Goal: Communication & Community: Participate in discussion

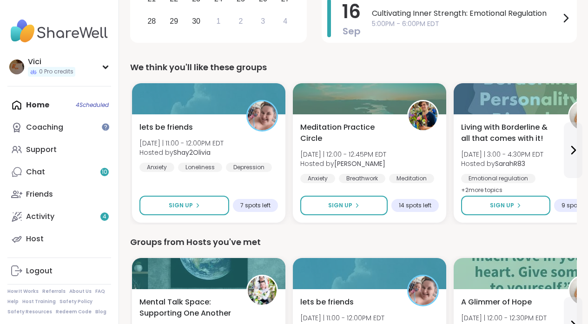
scroll to position [288, 0]
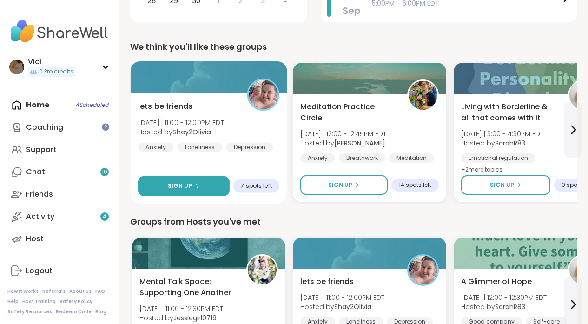
click at [213, 186] on button "Sign Up" at bounding box center [184, 186] width 92 height 20
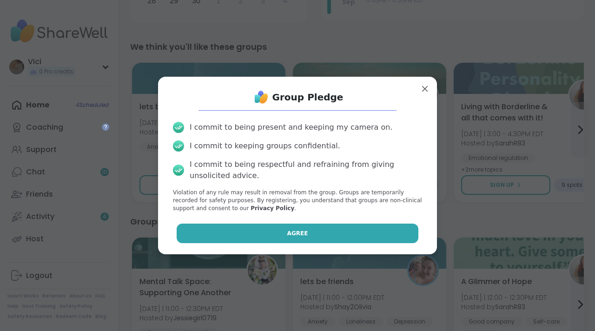
click at [261, 234] on button "Agree" at bounding box center [298, 234] width 242 height 20
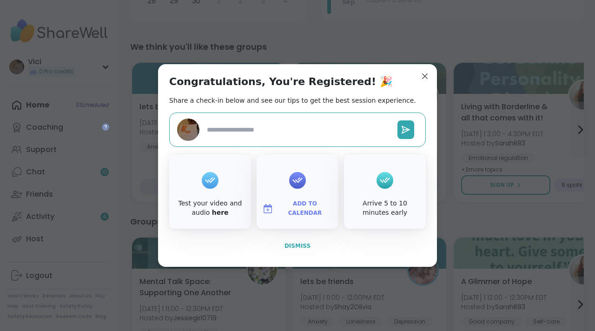
click at [292, 247] on span "Dismiss" at bounding box center [298, 246] width 26 height 7
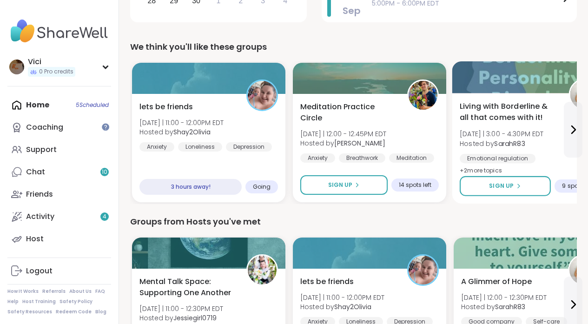
click at [562, 130] on div "Living with Borderline & all that comes with it! Thu 9/11 | 3:00 - 4:30PM EDT H…" at bounding box center [530, 139] width 141 height 76
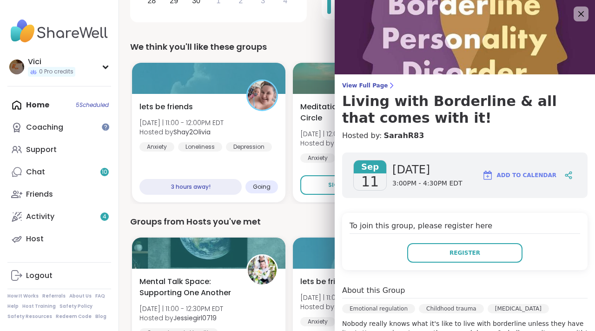
click at [573, 131] on h4 "Hosted by: SarahR83" at bounding box center [464, 135] width 245 height 11
click at [575, 8] on icon at bounding box center [581, 14] width 12 height 12
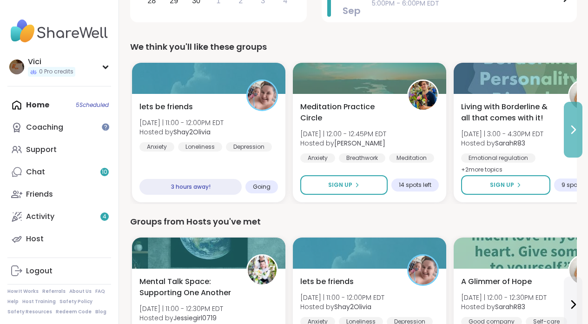
click at [572, 119] on button at bounding box center [573, 130] width 19 height 56
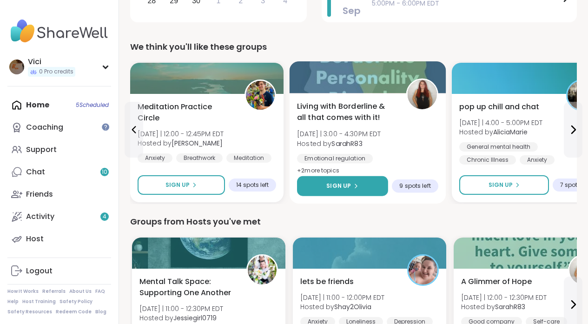
click at [368, 186] on button "Sign Up" at bounding box center [342, 186] width 91 height 20
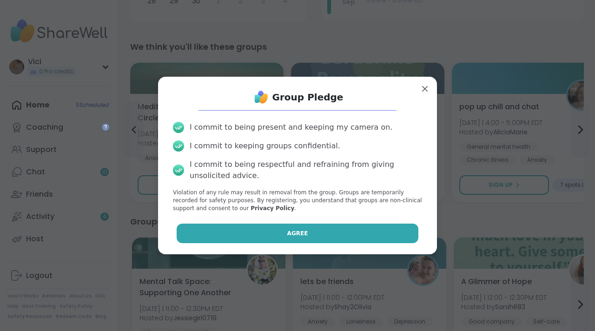
click at [337, 231] on button "Agree" at bounding box center [298, 234] width 242 height 20
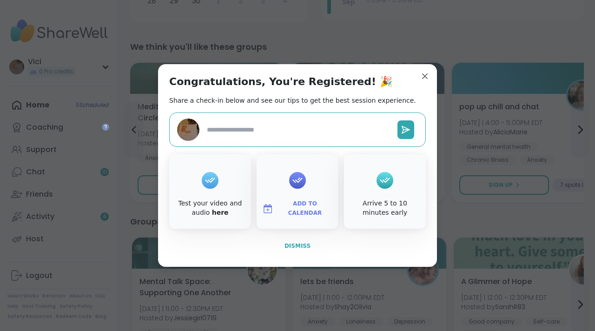
click at [306, 243] on button "Dismiss" at bounding box center [297, 246] width 257 height 20
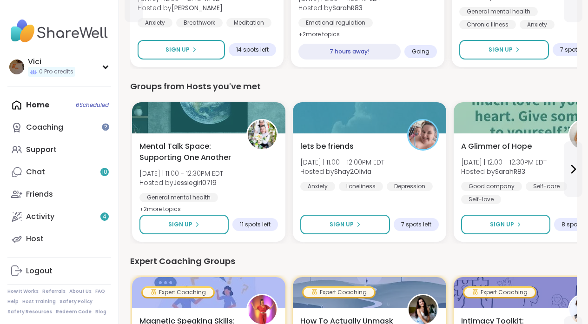
scroll to position [427, 0]
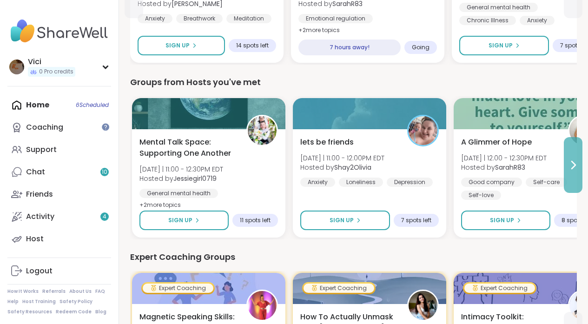
click at [574, 164] on icon at bounding box center [573, 164] width 11 height 11
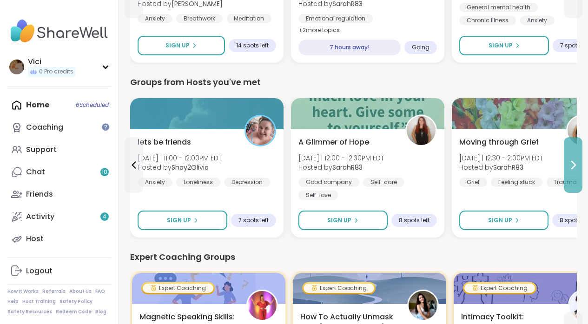
click at [574, 164] on icon at bounding box center [573, 164] width 11 height 11
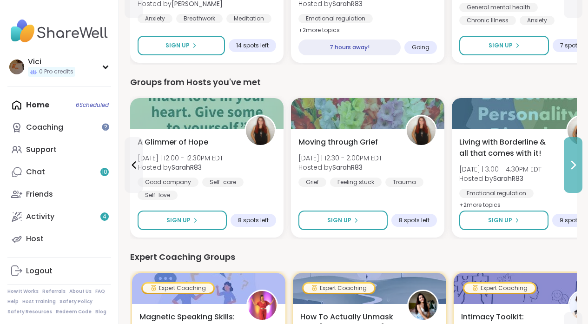
click at [574, 164] on icon at bounding box center [573, 164] width 11 height 11
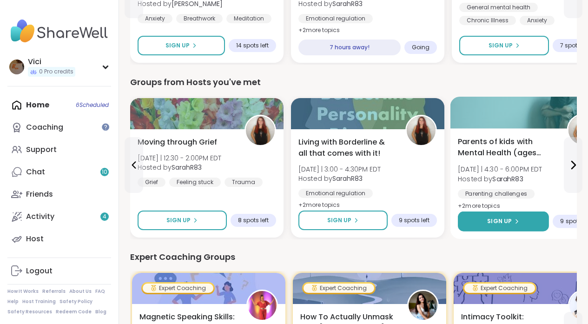
click at [521, 220] on button "Sign Up" at bounding box center [503, 222] width 91 height 20
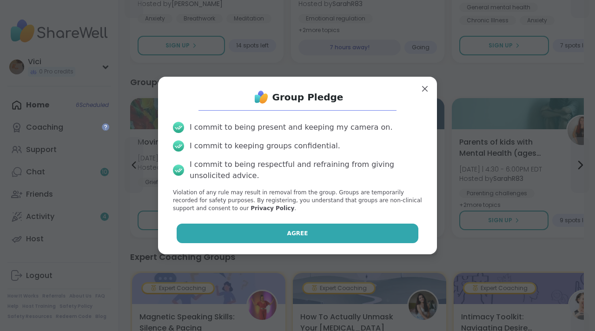
click at [344, 235] on button "Agree" at bounding box center [298, 234] width 242 height 20
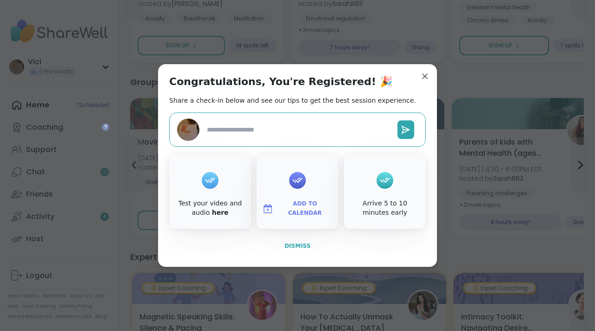
click at [291, 251] on button "Dismiss" at bounding box center [297, 246] width 257 height 20
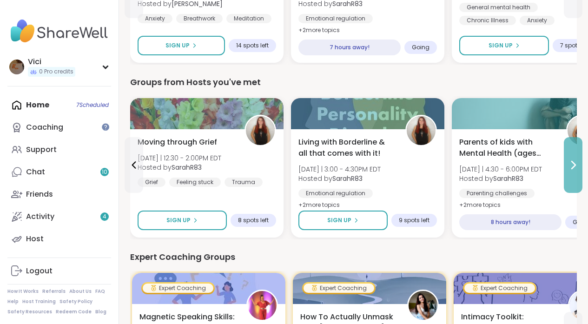
click at [569, 163] on icon at bounding box center [573, 164] width 11 height 11
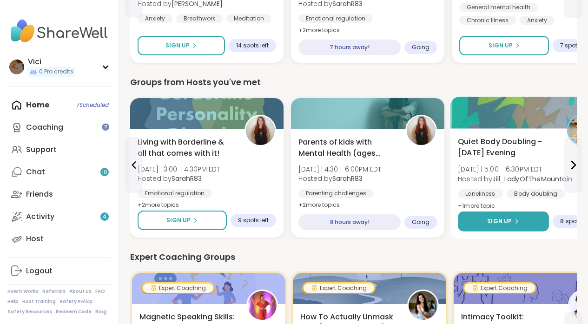
click at [520, 216] on button "Sign Up" at bounding box center [503, 222] width 91 height 20
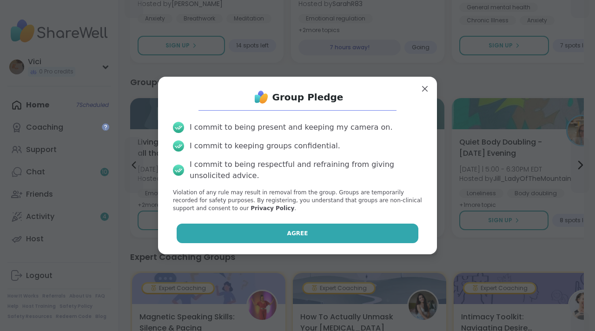
click at [370, 232] on button "Agree" at bounding box center [298, 234] width 242 height 20
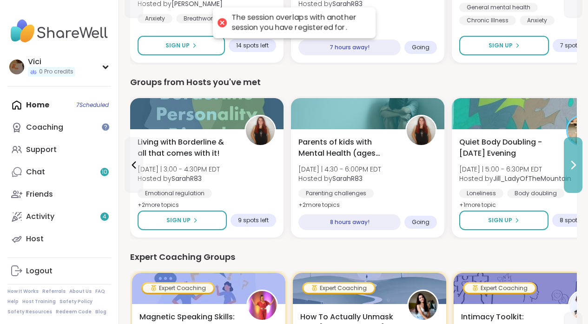
click at [572, 151] on button at bounding box center [573, 165] width 19 height 56
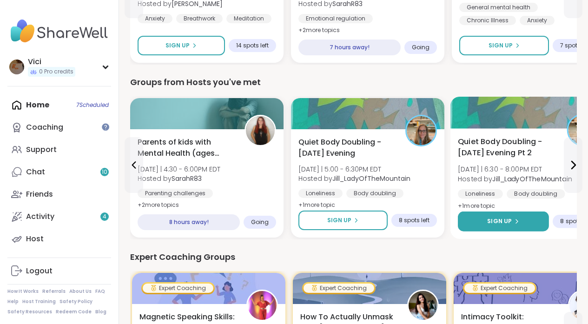
click at [514, 220] on icon at bounding box center [517, 222] width 6 height 6
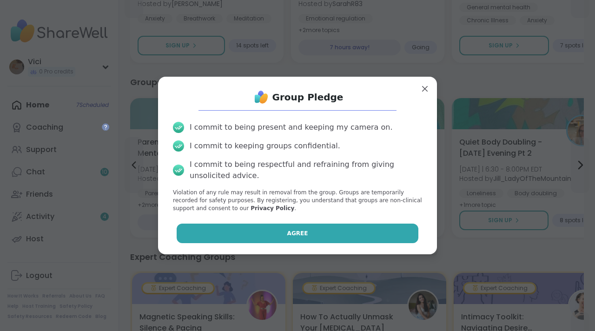
click at [336, 236] on button "Agree" at bounding box center [298, 234] width 242 height 20
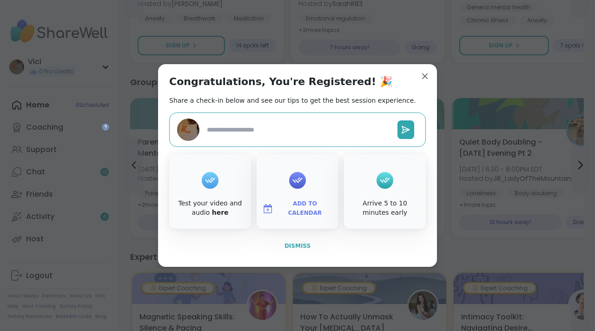
click at [305, 246] on span "Dismiss" at bounding box center [298, 246] width 26 height 7
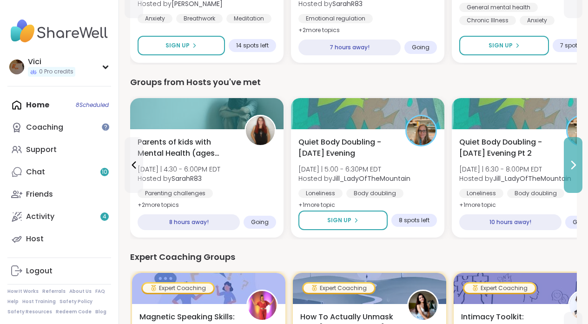
click at [571, 175] on button at bounding box center [573, 165] width 19 height 56
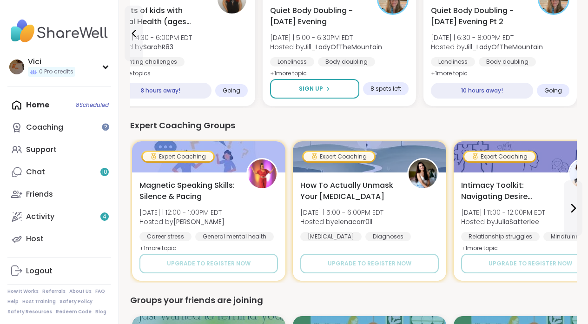
scroll to position [571, 0]
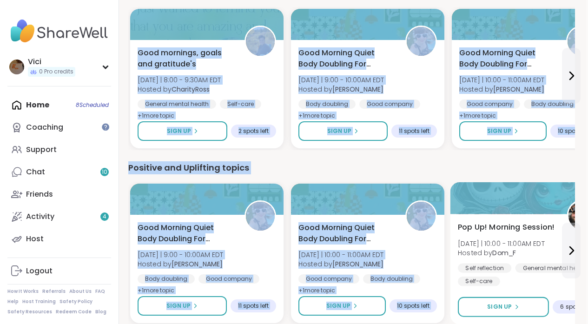
drag, startPoint x: 595, startPoint y: 144, endPoint x: 575, endPoint y: 210, distance: 69.0
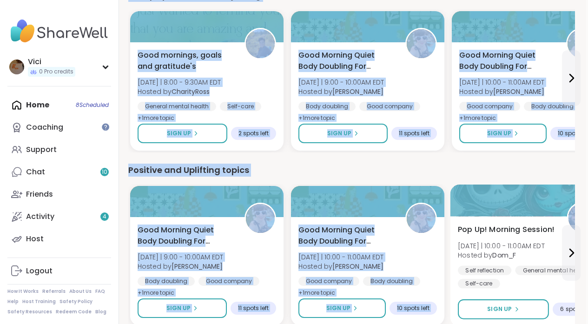
click at [515, 225] on span "Pop Up! Morning Session!" at bounding box center [506, 229] width 97 height 11
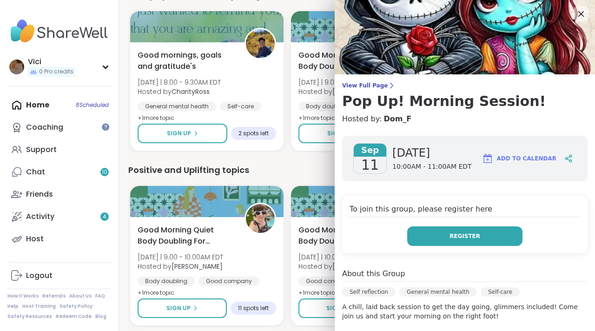
click at [473, 232] on button "Register" at bounding box center [464, 236] width 115 height 20
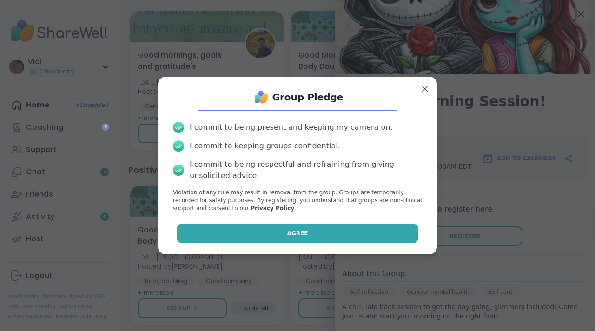
click at [360, 235] on button "Agree" at bounding box center [298, 234] width 242 height 20
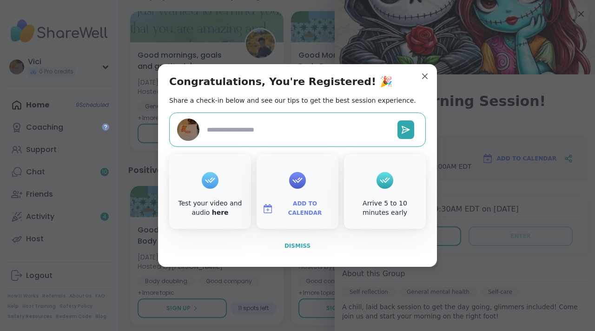
click at [290, 250] on button "Dismiss" at bounding box center [297, 246] width 257 height 20
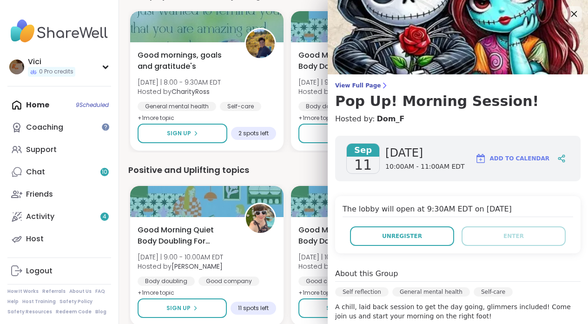
click at [568, 11] on icon at bounding box center [574, 14] width 12 height 12
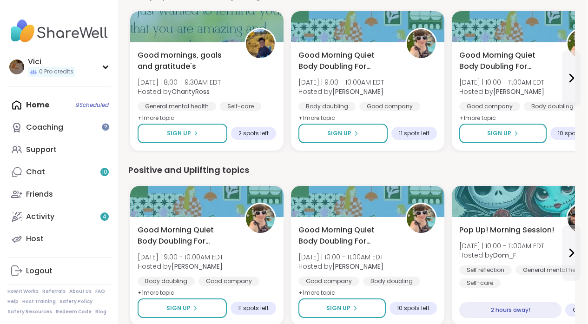
click at [82, 105] on div "Home 9 Scheduled Coaching Support Chat 10 Friends Activity 4 Host" at bounding box center [59, 172] width 104 height 156
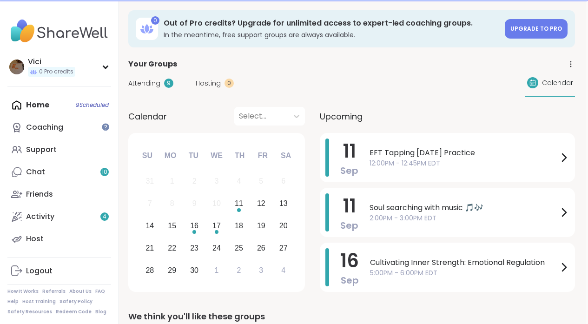
scroll to position [17, 2]
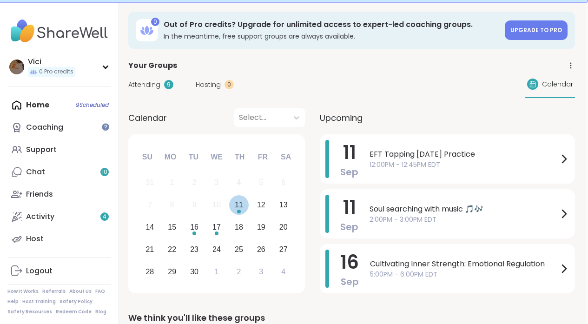
click at [238, 206] on div "11" at bounding box center [239, 205] width 8 height 13
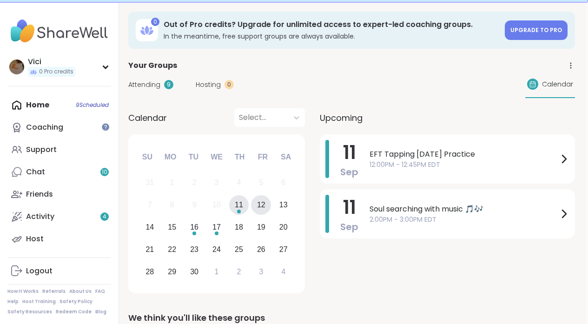
click at [259, 205] on div "12" at bounding box center [261, 205] width 8 height 13
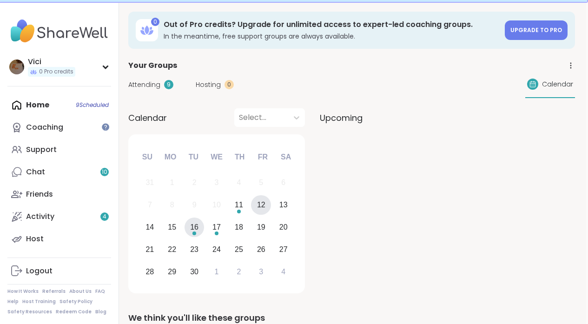
click at [193, 237] on div "16" at bounding box center [195, 228] width 20 height 20
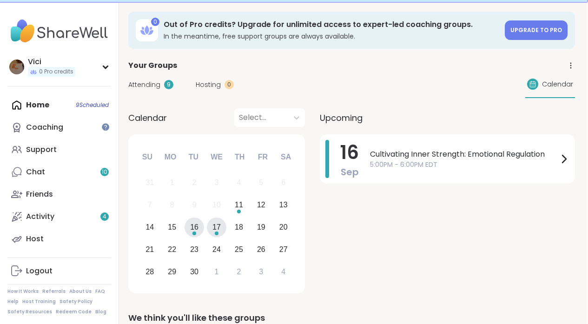
click at [208, 231] on div "17" at bounding box center [217, 228] width 20 height 20
click at [237, 207] on div "11" at bounding box center [239, 205] width 8 height 13
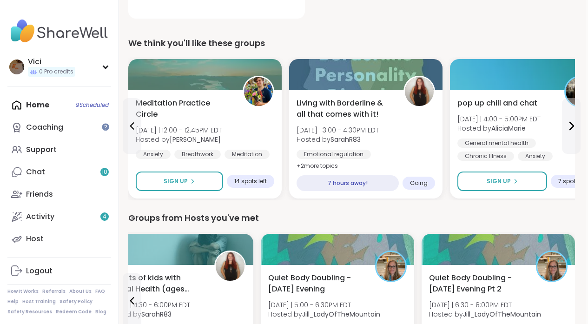
scroll to position [285, 2]
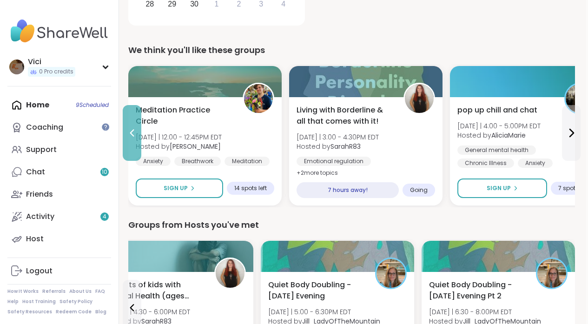
click at [131, 139] on button at bounding box center [132, 133] width 19 height 56
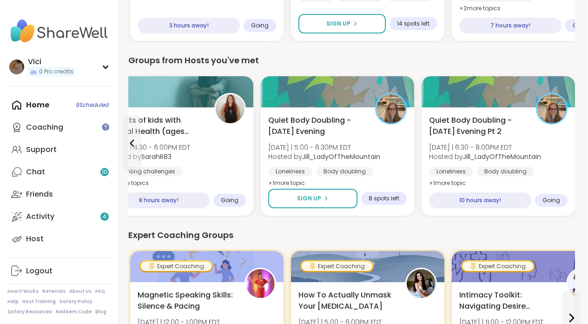
scroll to position [455, 2]
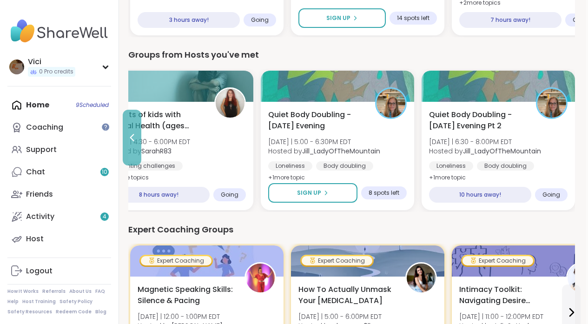
click at [138, 164] on button at bounding box center [132, 138] width 19 height 56
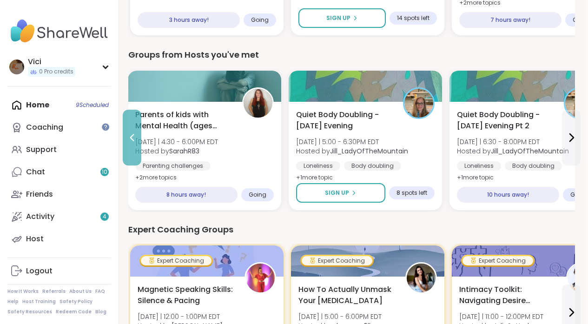
click at [138, 164] on button at bounding box center [132, 138] width 19 height 56
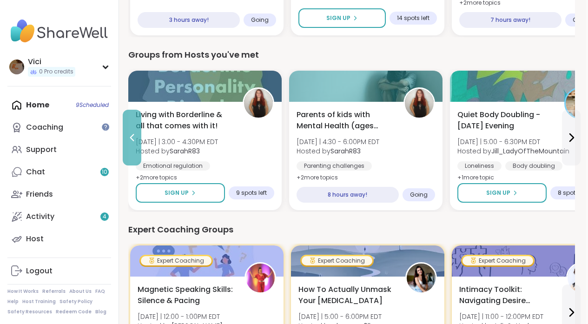
click at [138, 164] on button at bounding box center [132, 138] width 19 height 56
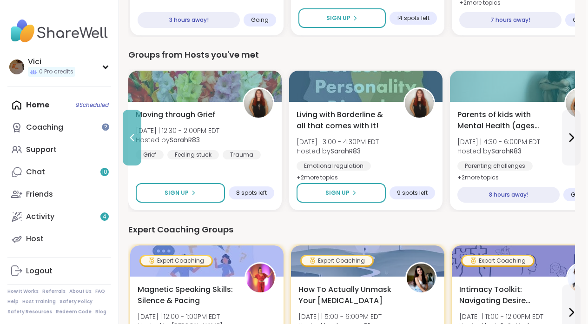
click at [138, 164] on button at bounding box center [132, 138] width 19 height 56
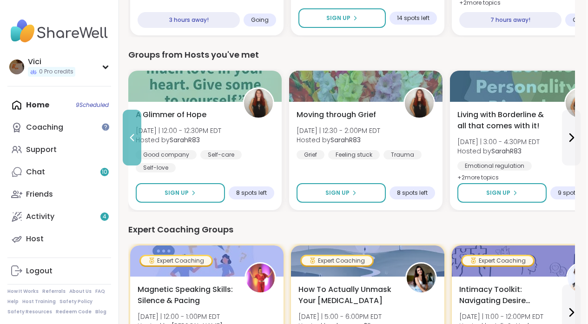
click at [138, 164] on button at bounding box center [132, 138] width 19 height 56
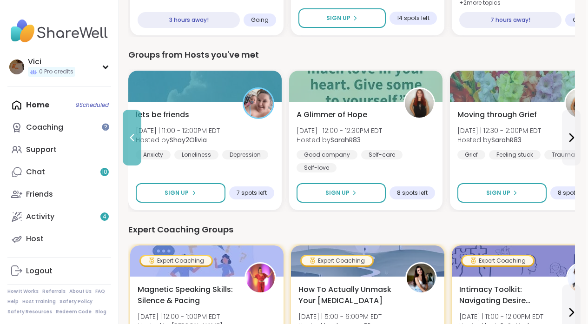
click at [138, 164] on button at bounding box center [132, 138] width 19 height 56
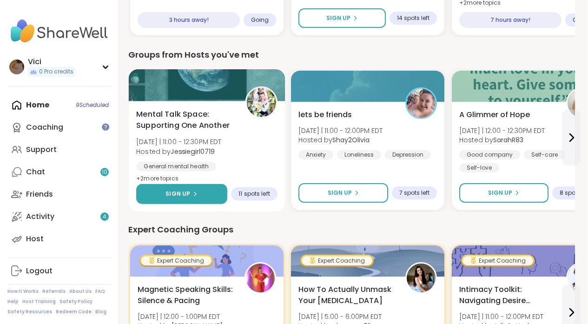
click at [153, 190] on button "Sign Up" at bounding box center [181, 194] width 91 height 20
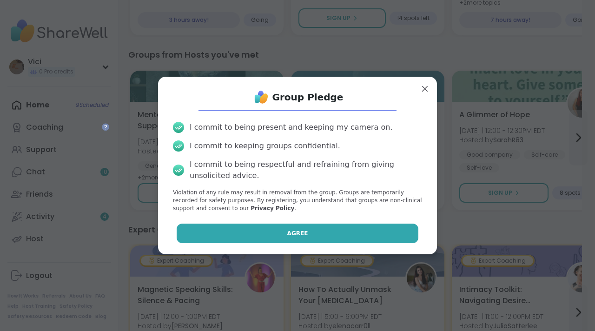
click at [232, 239] on button "Agree" at bounding box center [298, 234] width 242 height 20
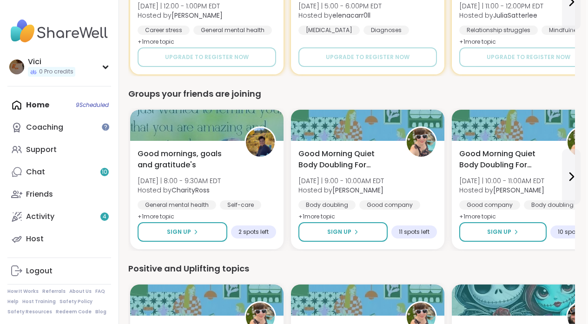
scroll to position [767, 2]
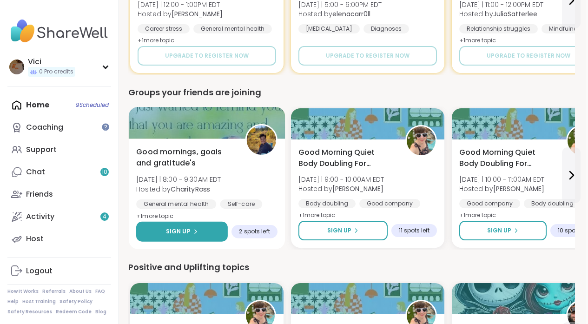
click at [196, 225] on button "Sign Up" at bounding box center [182, 232] width 92 height 20
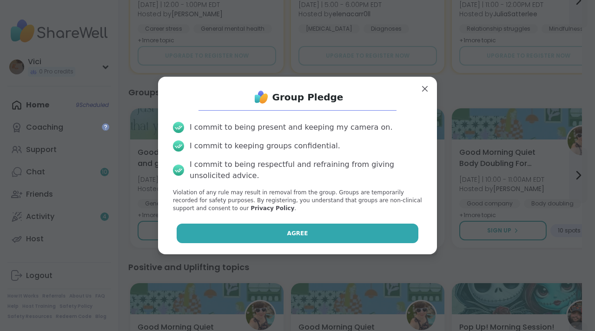
click at [212, 231] on button "Agree" at bounding box center [298, 234] width 242 height 20
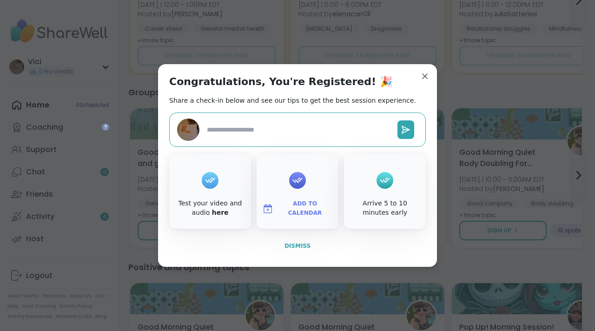
click at [300, 253] on button "Dismiss" at bounding box center [297, 246] width 257 height 20
type textarea "*"
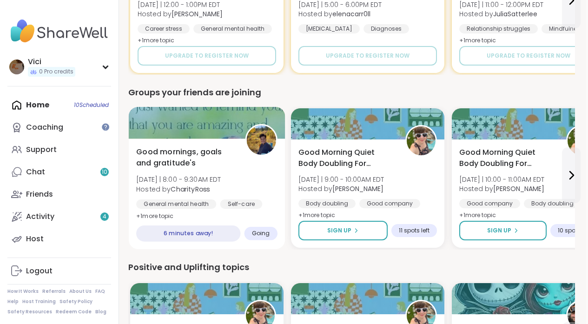
click at [201, 132] on div at bounding box center [207, 123] width 157 height 32
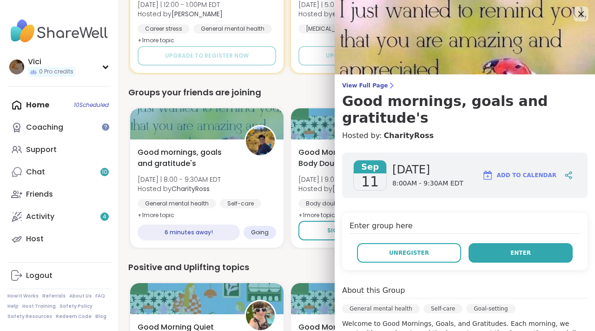
click at [500, 243] on button "Enter" at bounding box center [521, 253] width 104 height 20
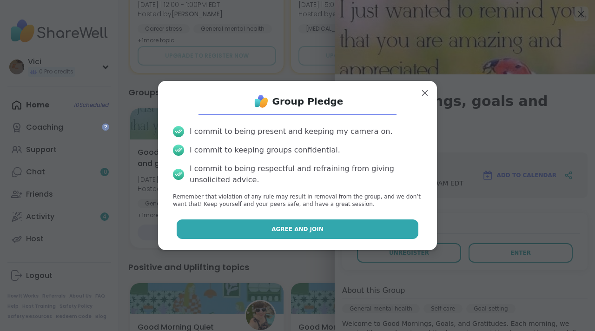
click at [391, 230] on button "Agree and Join" at bounding box center [298, 229] width 242 height 20
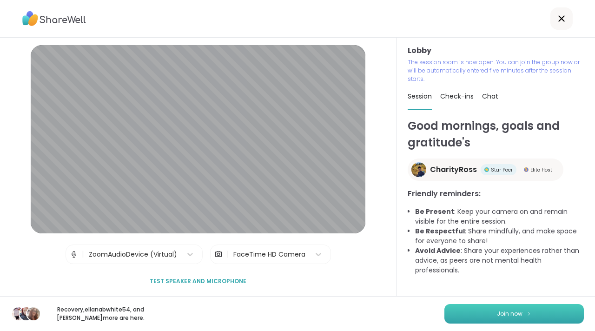
click at [497, 318] on button "Join now" at bounding box center [513, 314] width 139 height 20
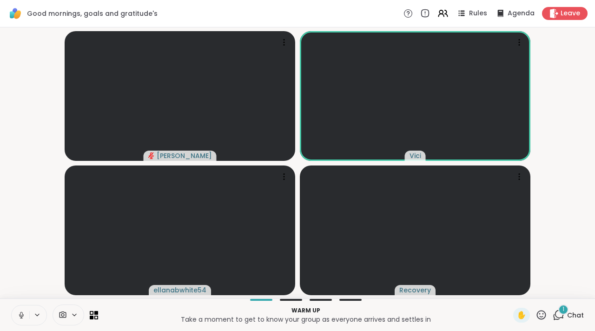
click at [20, 316] on icon at bounding box center [21, 315] width 5 height 3
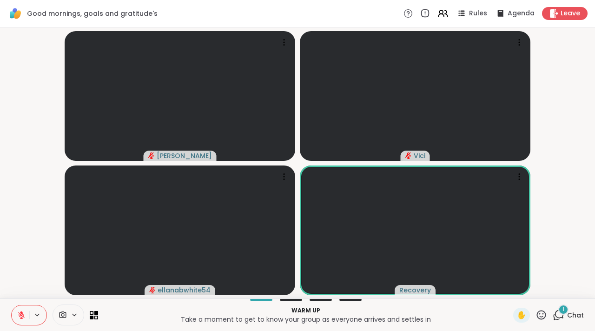
click at [17, 321] on button at bounding box center [21, 315] width 18 height 20
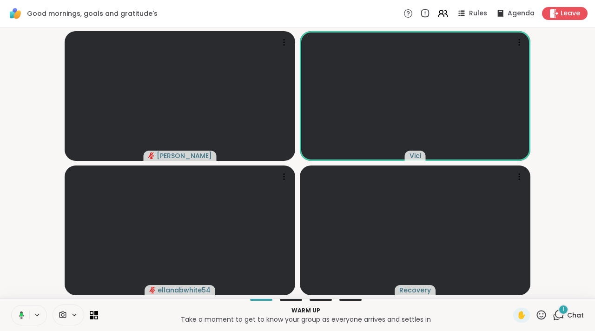
click at [21, 317] on icon at bounding box center [20, 315] width 8 height 8
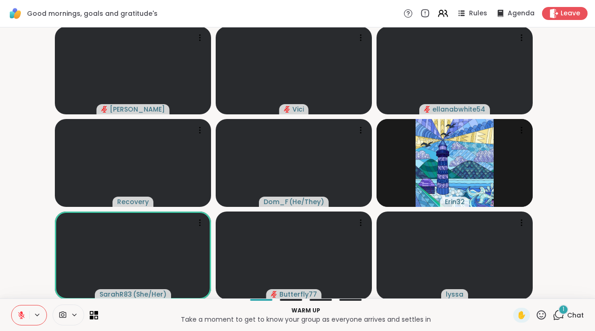
click at [27, 320] on button at bounding box center [21, 315] width 18 height 20
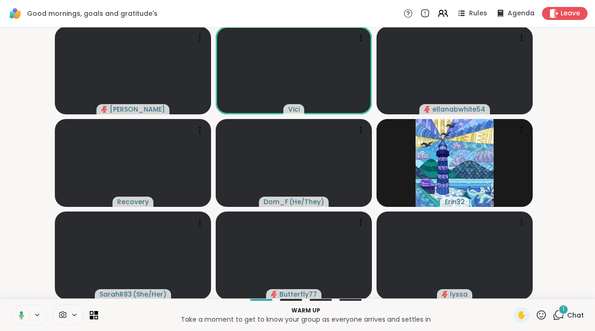
click at [27, 320] on button at bounding box center [19, 315] width 19 height 20
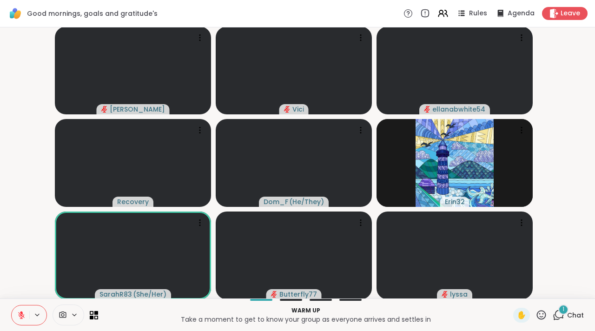
click at [26, 321] on button at bounding box center [21, 315] width 18 height 20
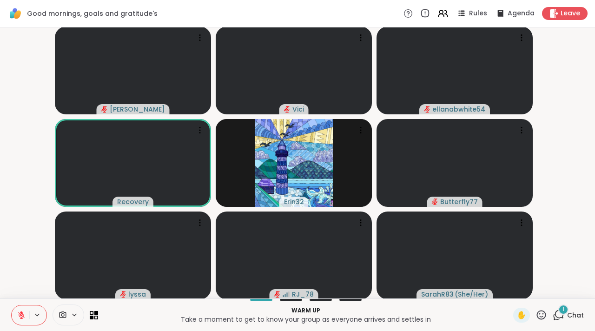
click at [26, 316] on button at bounding box center [21, 315] width 18 height 20
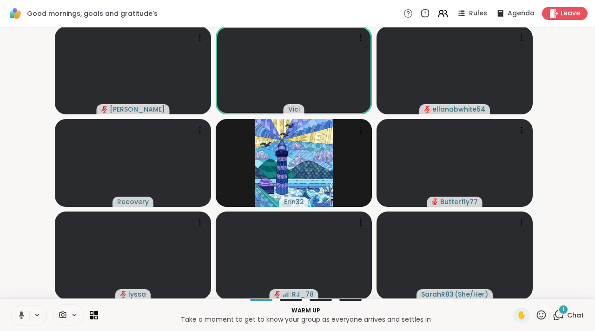
click at [26, 316] on button at bounding box center [19, 315] width 19 height 20
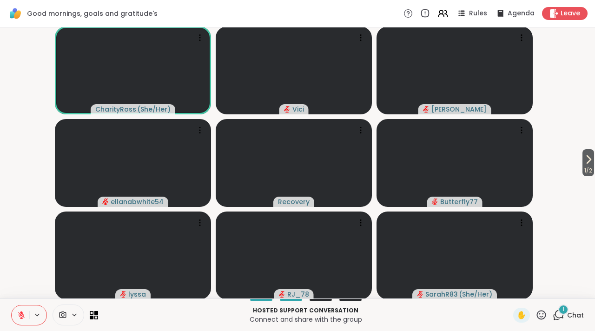
click at [553, 315] on icon at bounding box center [559, 315] width 12 height 12
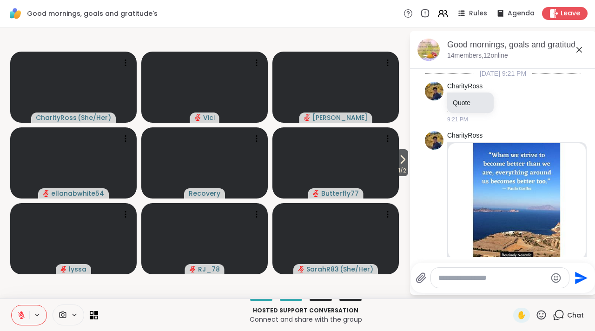
scroll to position [777, 0]
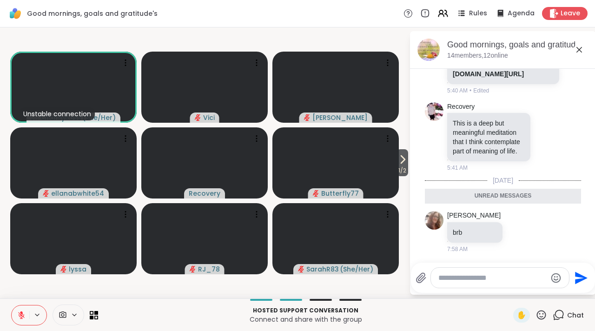
click at [575, 49] on icon at bounding box center [579, 49] width 11 height 11
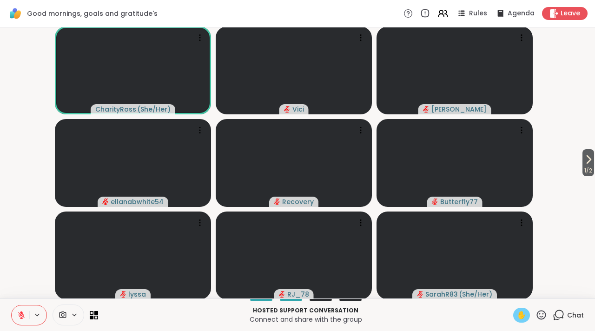
click at [517, 315] on span "✋" at bounding box center [521, 315] width 9 height 11
click at [520, 317] on div "✋" at bounding box center [521, 315] width 17 height 15
click at [17, 317] on icon at bounding box center [21, 315] width 8 height 8
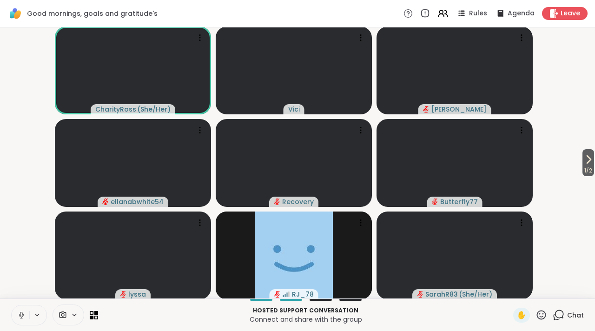
click at [22, 317] on icon at bounding box center [21, 315] width 8 height 8
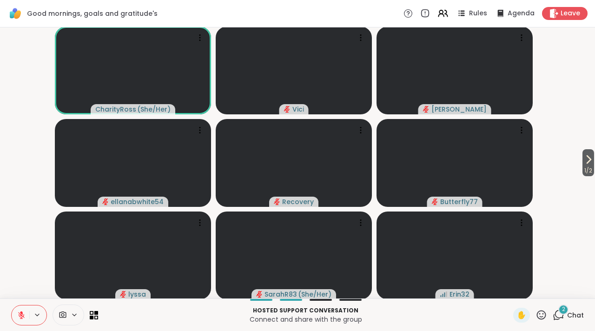
click at [555, 316] on icon at bounding box center [559, 314] width 9 height 8
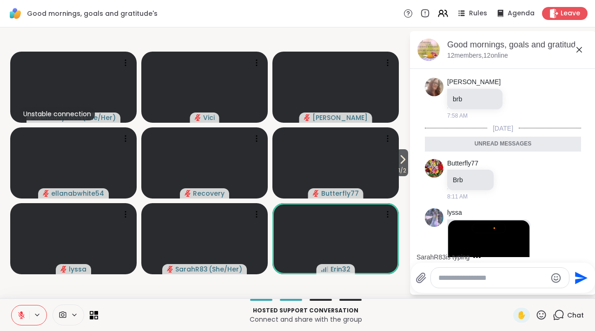
scroll to position [1120, 0]
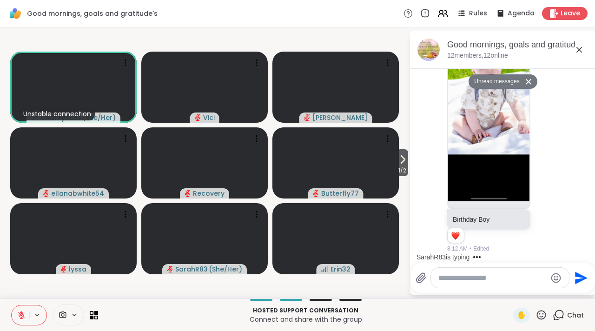
click at [488, 279] on textarea "Type your message" at bounding box center [492, 277] width 108 height 9
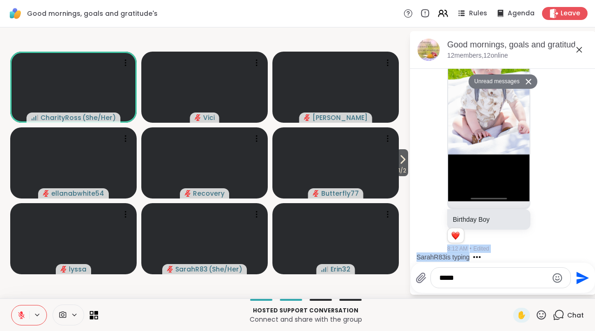
drag, startPoint x: 585, startPoint y: 253, endPoint x: 584, endPoint y: 233, distance: 19.5
click at [584, 233] on div "9/10/2025, 9:21 PM CharityRoss Quote 9:21 PM CharityRoss Bing 100 Inspirational…" at bounding box center [503, 163] width 186 height 188
click at [540, 245] on div "lyssa Birthday Boy 1 1 8:12 AM • Edited" at bounding box center [504, 110] width 114 height 285
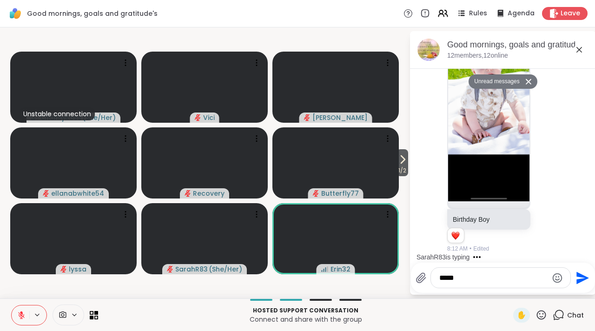
click at [584, 235] on div "9/10/2025, 9:21 PM CharityRoss Quote 9:21 PM CharityRoss Bing 100 Inspirational…" at bounding box center [503, 163] width 186 height 188
click at [542, 242] on div "lyssa Birthday Boy 1 1 8:12 AM • Edited" at bounding box center [504, 110] width 114 height 285
click at [484, 283] on div "*****" at bounding box center [500, 278] width 139 height 20
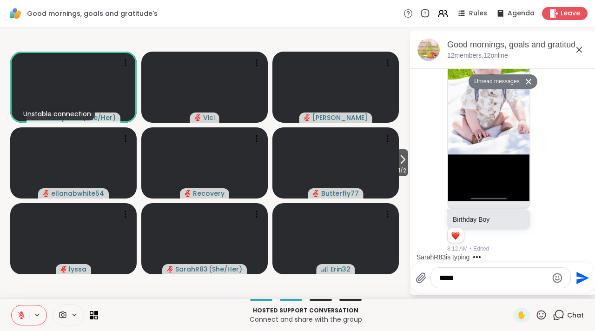
click at [468, 282] on textarea "*****" at bounding box center [493, 277] width 108 height 9
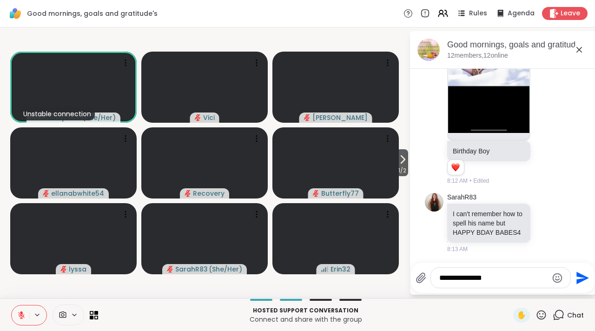
scroll to position [1175, 0]
click at [503, 272] on div "**********" at bounding box center [500, 278] width 139 height 20
click at [491, 277] on textarea "**********" at bounding box center [493, 277] width 108 height 9
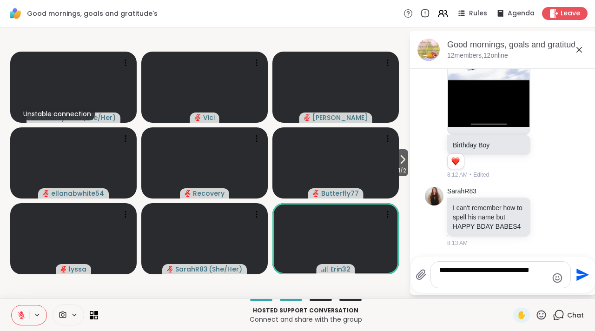
type textarea "**********"
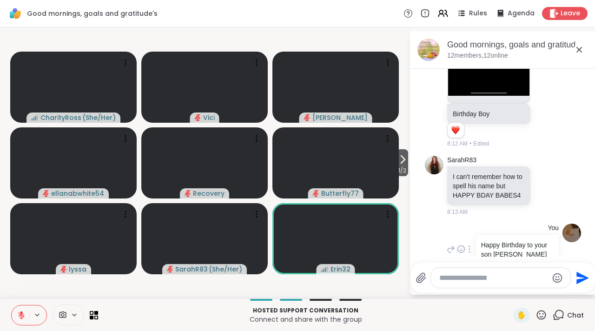
scroll to position [1234, 0]
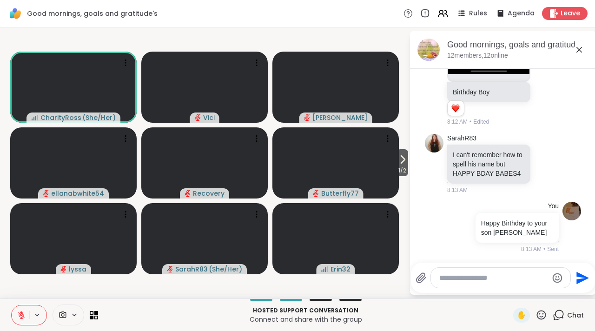
click at [578, 52] on icon at bounding box center [579, 49] width 11 height 11
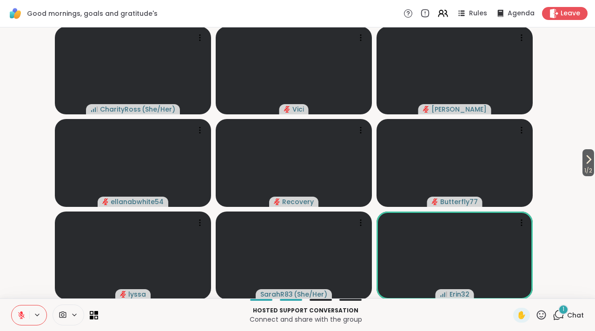
click at [553, 321] on div "1 Chat" at bounding box center [568, 315] width 31 height 15
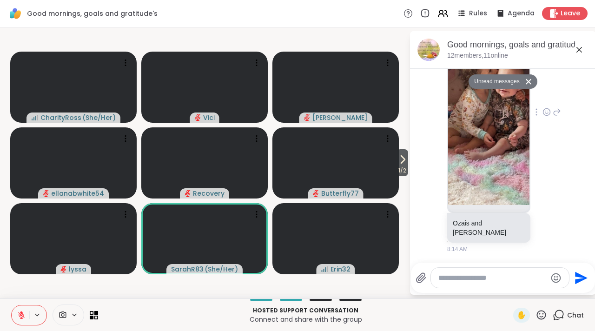
scroll to position [1563, 0]
click at [543, 117] on icon at bounding box center [547, 111] width 8 height 9
click at [502, 98] on div "Select Reaction: Joy" at bounding box center [506, 97] width 8 height 8
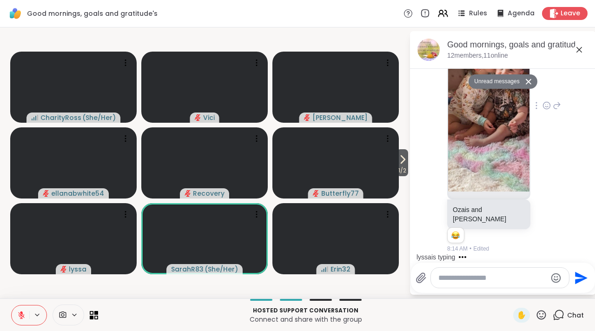
scroll to position [1576, 0]
click at [580, 48] on icon at bounding box center [580, 50] width 6 height 6
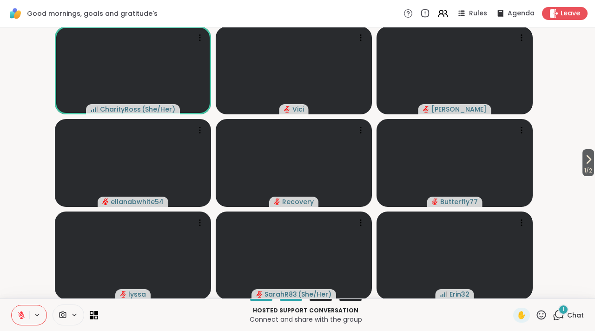
click at [555, 315] on icon at bounding box center [559, 315] width 12 height 12
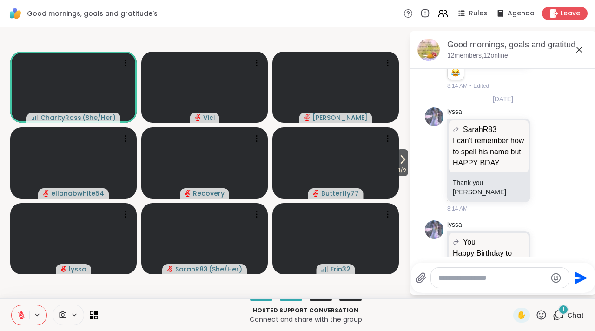
scroll to position [1750, 0]
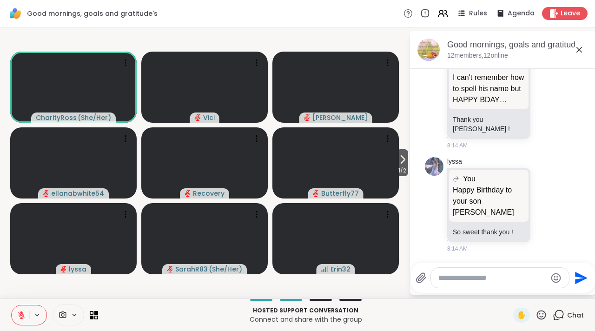
click at [482, 282] on div at bounding box center [500, 278] width 138 height 20
click at [451, 276] on textarea "Type your message" at bounding box center [492, 277] width 108 height 9
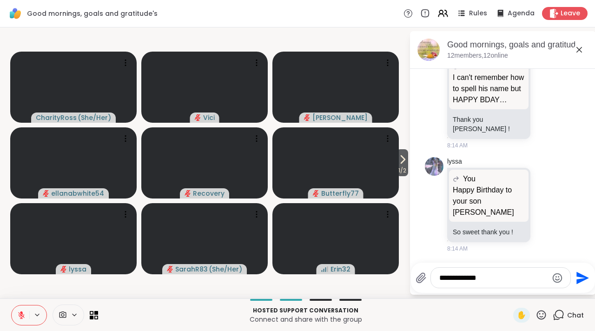
type textarea "**********"
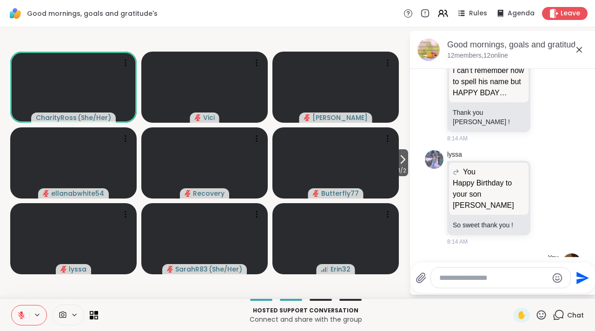
scroll to position [1799, 0]
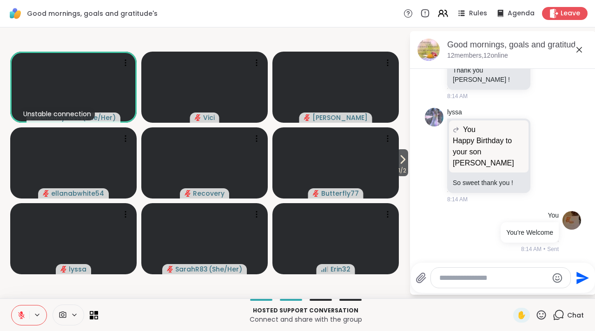
click at [579, 51] on icon at bounding box center [579, 49] width 11 height 11
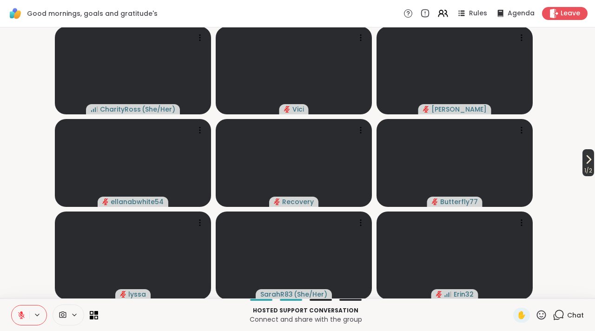
click at [584, 167] on span "1 / 2" at bounding box center [589, 170] width 12 height 11
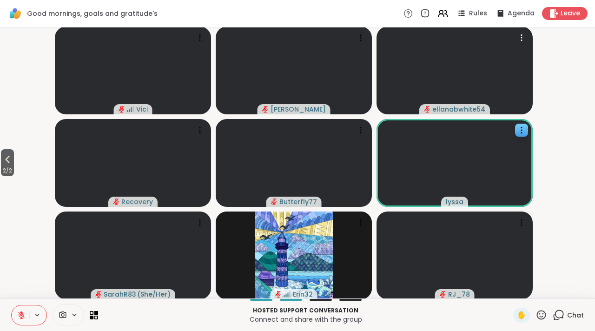
click at [528, 123] on video at bounding box center [455, 163] width 156 height 88
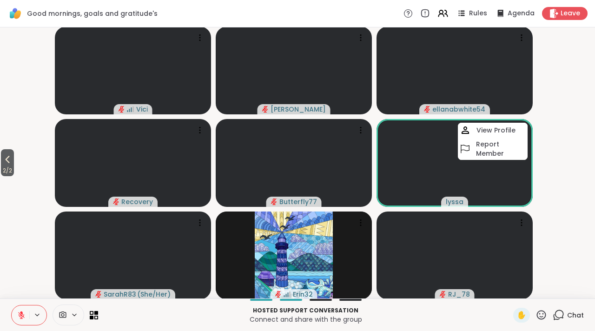
click at [575, 172] on video-player-container "2 / 2 Vici dodi ellanabwhite54 Recovery Butterfly77 lyssa View Profile Report M…" at bounding box center [298, 163] width 584 height 264
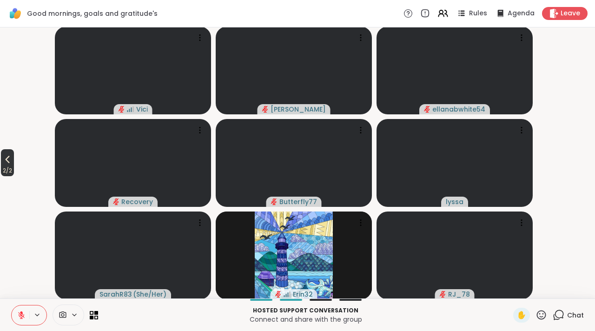
click at [6, 171] on span "2 / 2" at bounding box center [7, 170] width 13 height 11
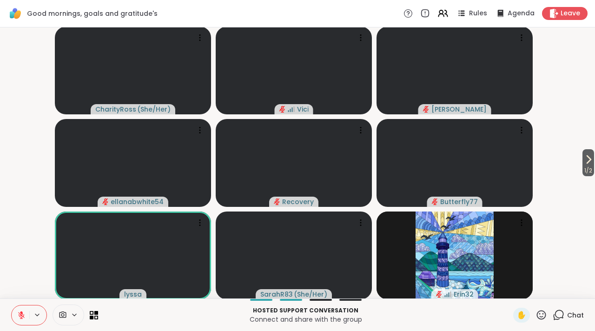
click at [69, 313] on span at bounding box center [62, 315] width 18 height 9
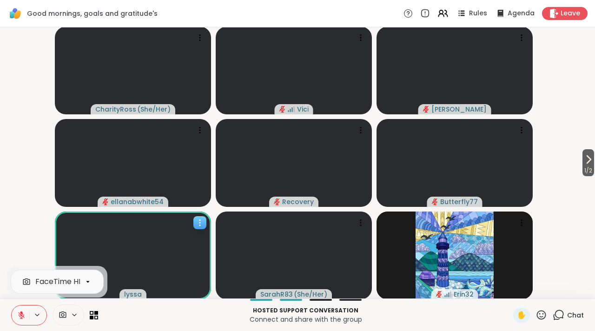
click at [56, 254] on video at bounding box center [133, 256] width 156 height 88
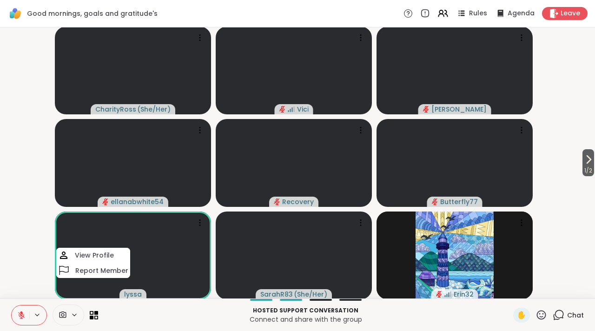
click at [38, 270] on video-player-container "1 / 2 CharityRoss ( She/Her ) Vici dodi ellanabwhite54 Recovery Butterfly77 lys…" at bounding box center [298, 163] width 584 height 264
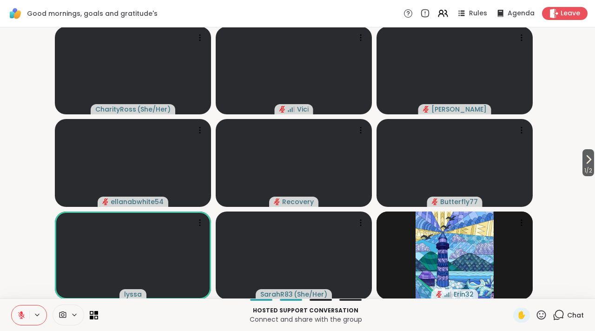
click at [26, 315] on button at bounding box center [21, 315] width 18 height 20
click at [20, 317] on icon at bounding box center [21, 315] width 8 height 8
click at [20, 317] on icon at bounding box center [21, 315] width 7 height 7
click at [20, 317] on icon at bounding box center [21, 315] width 8 height 8
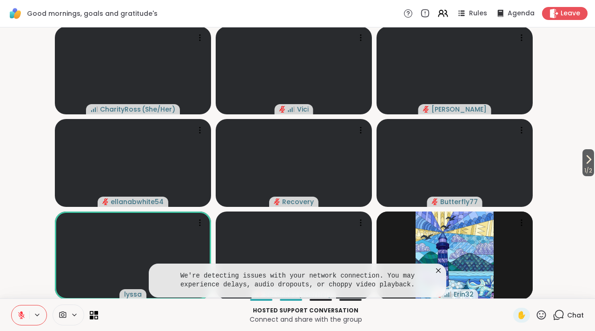
click at [435, 272] on icon at bounding box center [438, 270] width 9 height 9
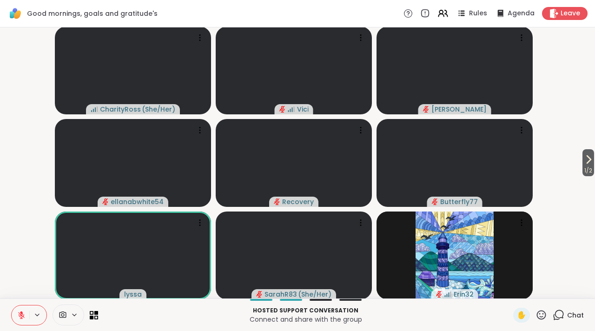
click at [64, 314] on icon at bounding box center [63, 315] width 8 height 9
click at [121, 306] on p "Hosted support conversation" at bounding box center [306, 310] width 404 height 8
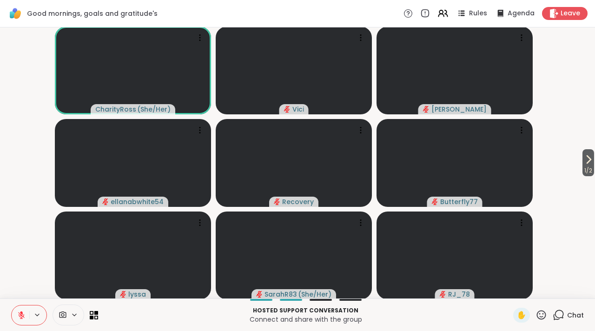
click at [20, 315] on icon at bounding box center [21, 315] width 7 height 7
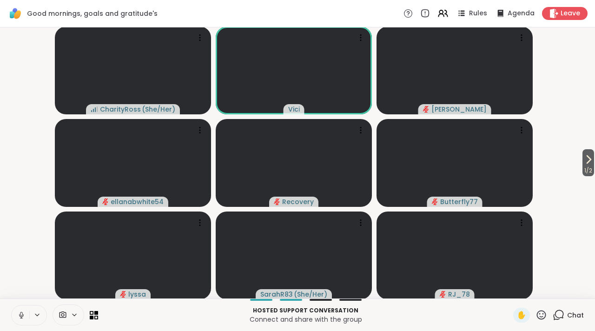
click at [25, 320] on button at bounding box center [21, 315] width 18 height 20
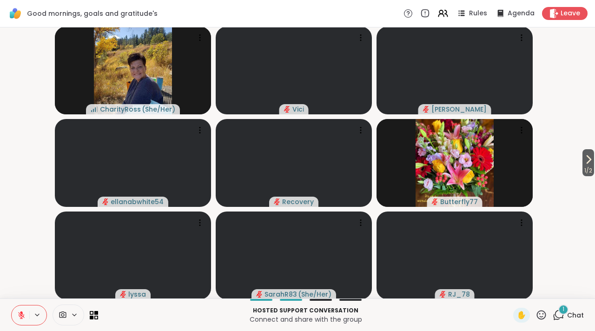
click at [14, 326] on div "Hosted support conversation Connect and share with the group ✋ 1 Chat" at bounding box center [297, 314] width 595 height 33
click at [20, 316] on icon at bounding box center [21, 315] width 8 height 8
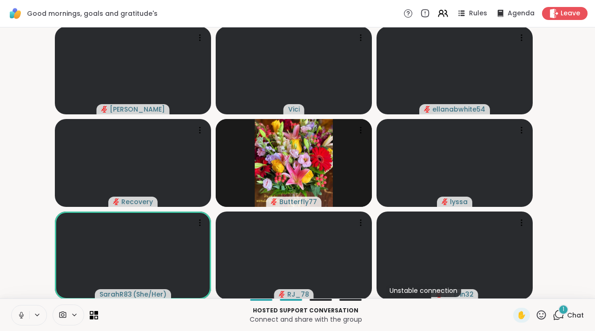
click at [23, 317] on icon at bounding box center [21, 315] width 8 height 8
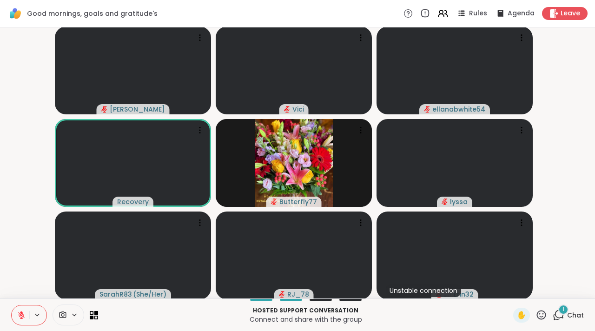
click at [556, 318] on icon at bounding box center [559, 315] width 12 height 12
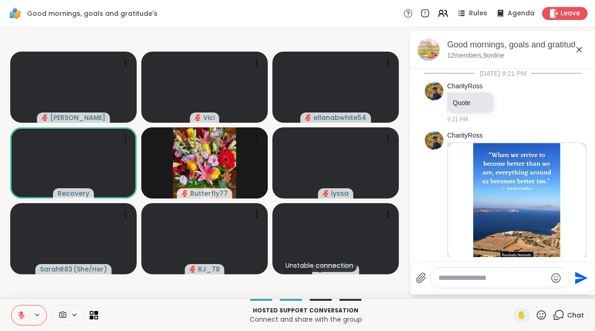
scroll to position [1899, 0]
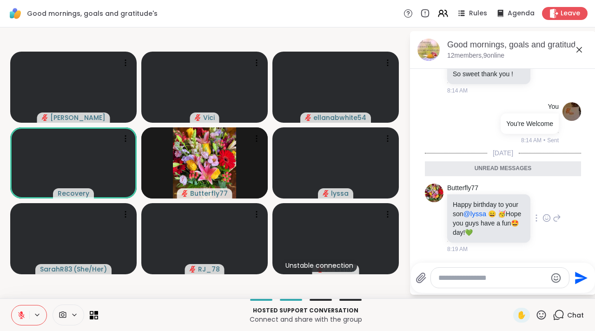
click at [543, 222] on icon at bounding box center [547, 217] width 8 height 9
click at [502, 205] on button "Select Reaction: Joy" at bounding box center [506, 203] width 19 height 19
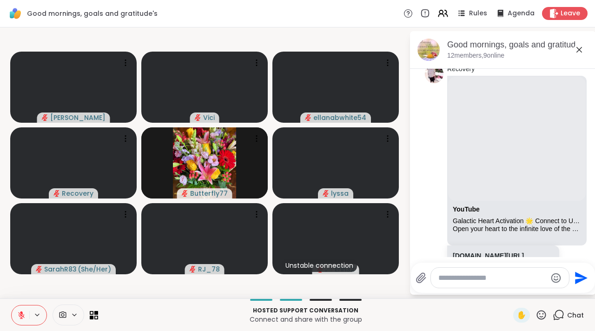
scroll to position [542, 0]
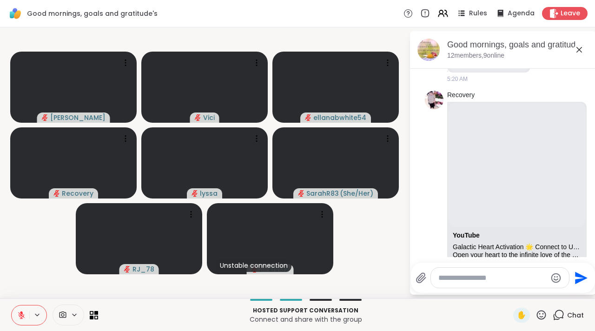
click at [446, 277] on textarea "Type your message" at bounding box center [492, 277] width 108 height 9
type textarea "**********"
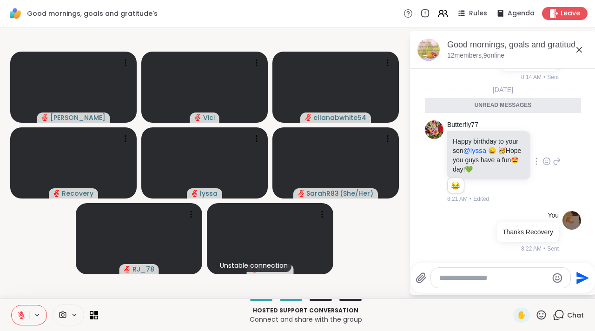
click at [580, 51] on icon at bounding box center [579, 49] width 11 height 11
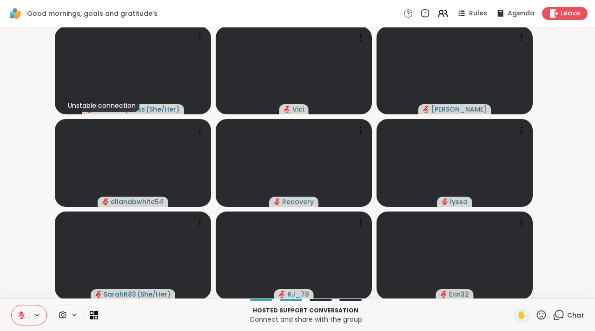
click at [19, 318] on icon at bounding box center [21, 315] width 8 height 8
click at [22, 311] on icon at bounding box center [21, 315] width 8 height 8
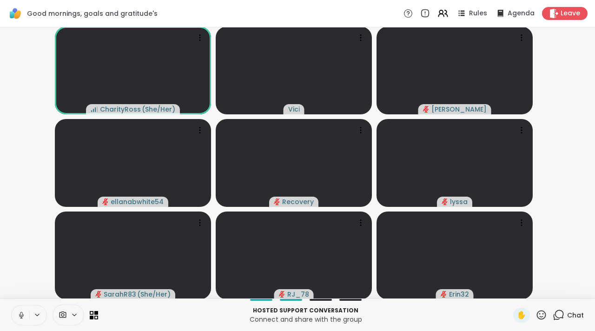
click at [25, 320] on button at bounding box center [21, 315] width 18 height 20
click at [20, 313] on icon at bounding box center [21, 315] width 7 height 7
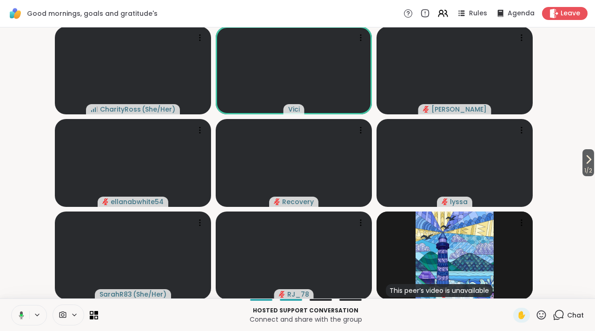
click at [31, 313] on button at bounding box center [37, 315] width 17 height 8
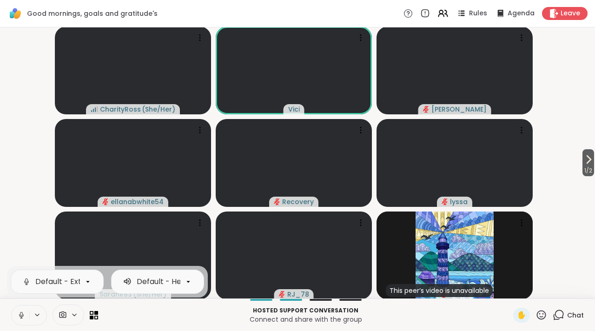
click at [23, 313] on icon at bounding box center [21, 315] width 8 height 8
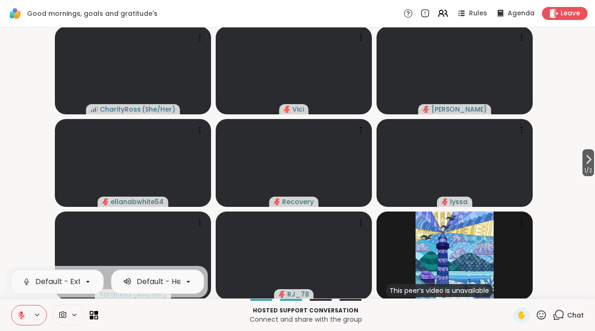
click at [23, 313] on icon at bounding box center [21, 315] width 8 height 8
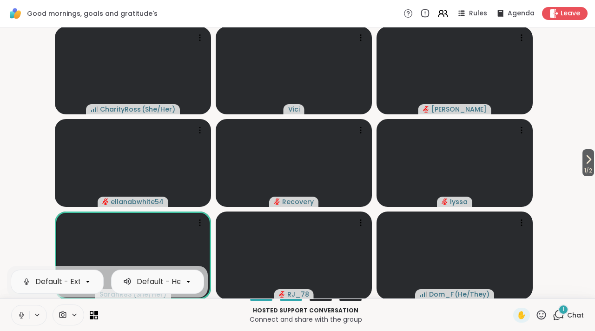
click at [553, 317] on icon at bounding box center [559, 315] width 12 height 12
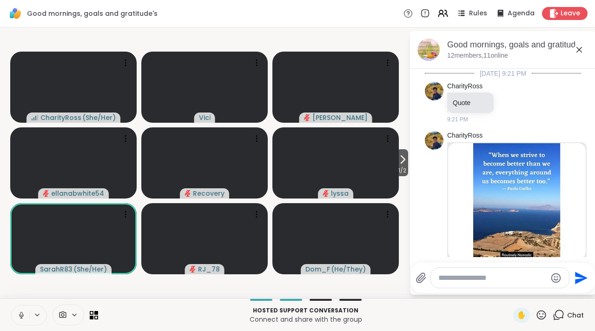
scroll to position [2058, 0]
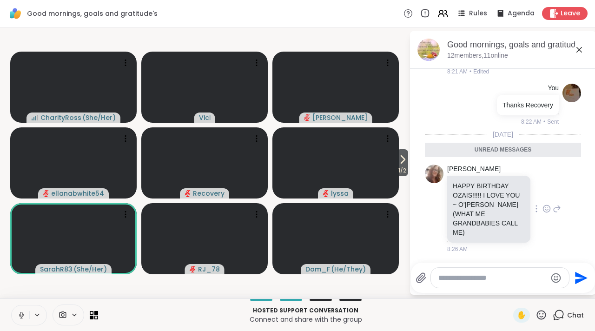
click at [543, 210] on icon at bounding box center [547, 208] width 8 height 9
click at [502, 190] on div "Select Reaction: Joy" at bounding box center [506, 194] width 8 height 8
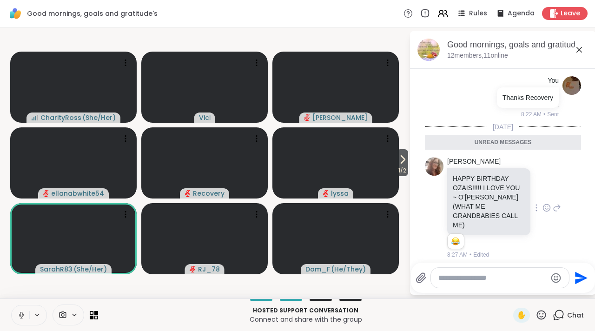
scroll to position [2071, 0]
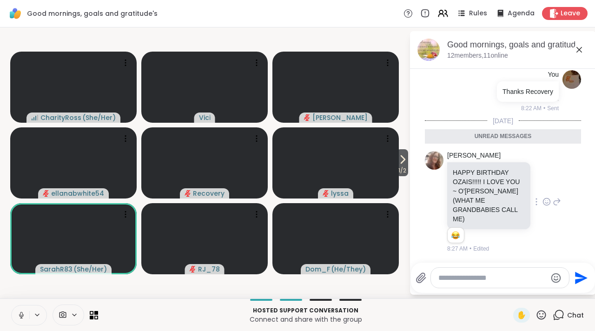
click at [578, 50] on icon at bounding box center [579, 49] width 11 height 11
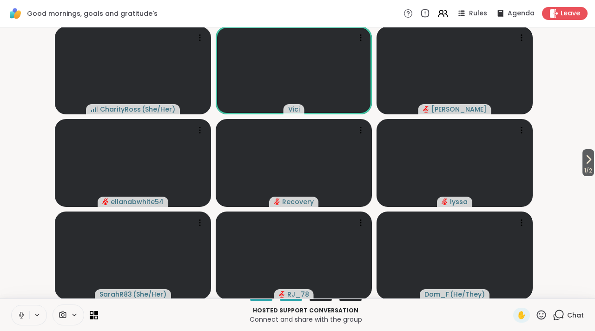
click at [25, 315] on icon at bounding box center [21, 315] width 8 height 8
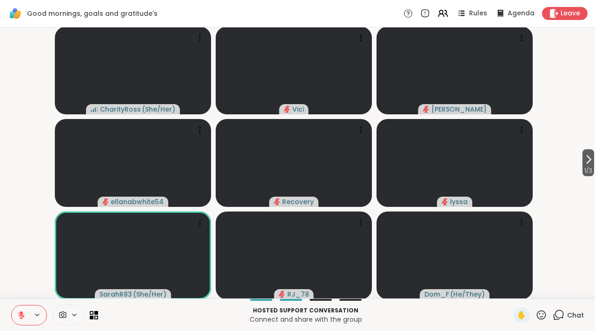
click at [23, 316] on icon at bounding box center [21, 315] width 8 height 8
click at [25, 318] on icon at bounding box center [21, 315] width 8 height 8
click at [25, 316] on icon at bounding box center [21, 315] width 8 height 8
click at [21, 318] on icon at bounding box center [21, 315] width 8 height 8
click at [285, 8] on div at bounding box center [298, 15] width 28 height 17
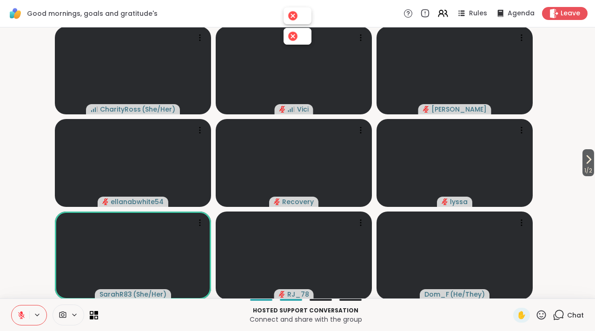
click at [287, 16] on div at bounding box center [292, 15] width 13 height 13
click at [22, 316] on icon at bounding box center [21, 315] width 8 height 8
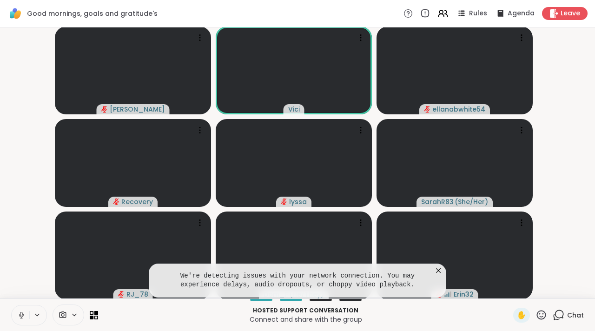
click at [19, 320] on button at bounding box center [21, 315] width 18 height 20
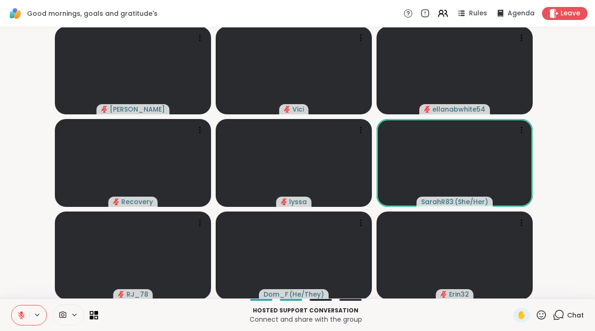
click at [26, 319] on button at bounding box center [21, 315] width 18 height 20
click at [24, 316] on icon at bounding box center [21, 315] width 8 height 8
click at [25, 316] on icon at bounding box center [21, 315] width 8 height 8
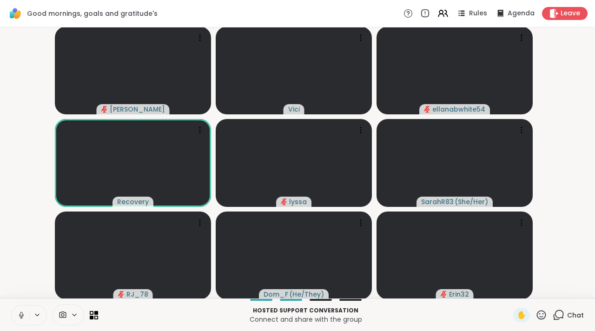
click at [16, 317] on button at bounding box center [21, 315] width 18 height 20
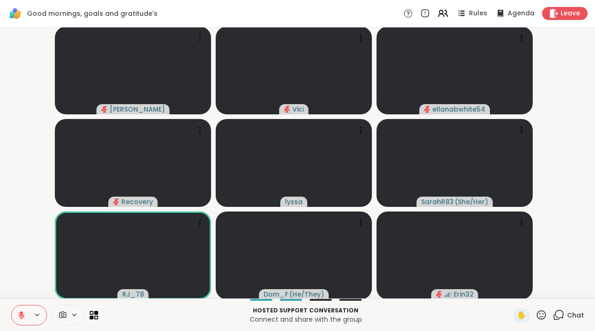
click at [17, 309] on button at bounding box center [21, 315] width 18 height 20
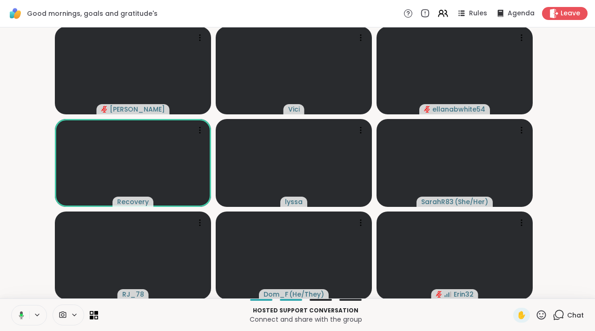
click at [24, 312] on icon at bounding box center [20, 315] width 8 height 8
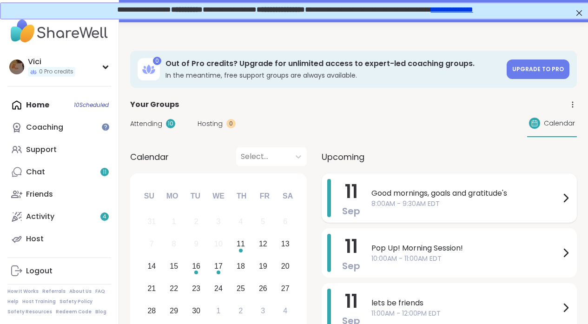
click at [377, 194] on span "Good mornings, goals and gratitude's" at bounding box center [465, 193] width 189 height 11
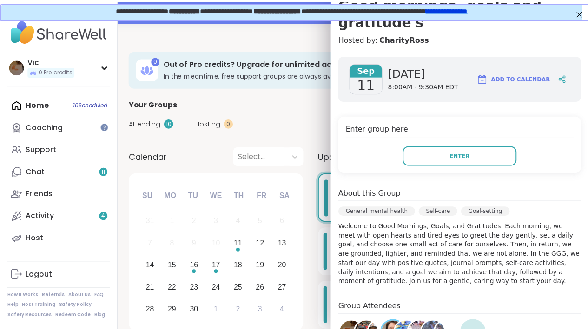
scroll to position [68, 0]
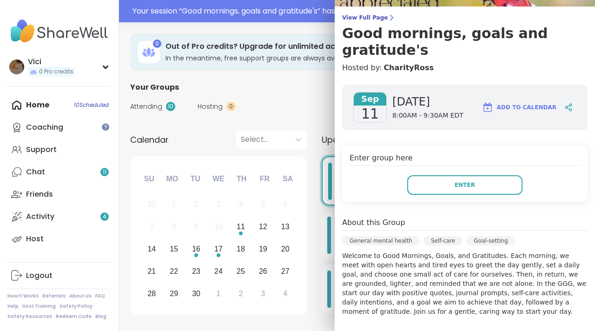
click at [305, 205] on div "September 2025 Su Mo Tu We Th Fr Sa 31 1 2 3 4 5 6 7 8 9 10 11 12 13 14 15 16 1…" at bounding box center [218, 235] width 177 height 159
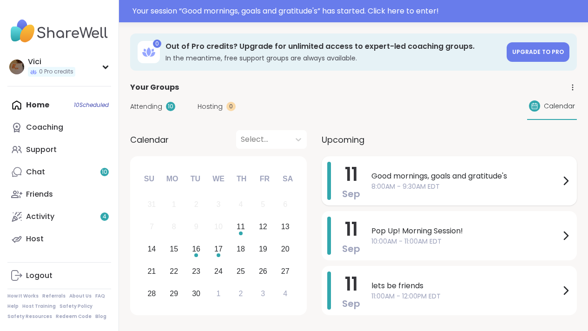
click at [377, 172] on span "Good mornings, goals and gratitude's" at bounding box center [465, 176] width 189 height 11
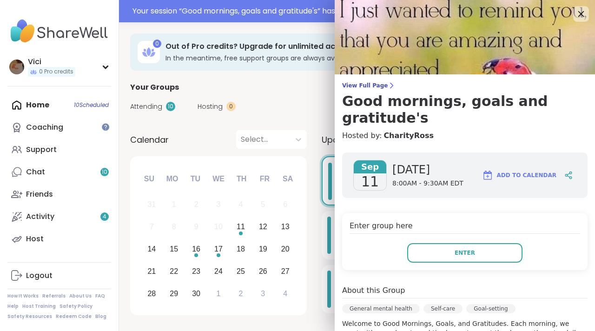
click at [575, 15] on icon at bounding box center [581, 14] width 12 height 12
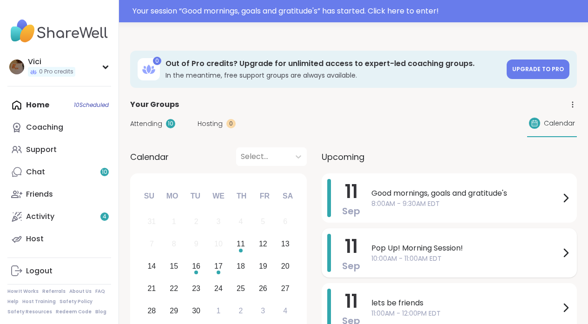
click at [380, 237] on div "Pop Up! Morning Session! 10:00AM - 11:00AM EDT" at bounding box center [471, 253] width 200 height 38
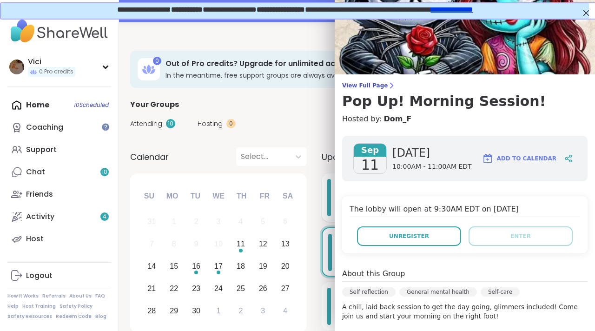
click at [325, 213] on div "11 Sep Good mornings, goals and gratitude's 8:00AM - 9:30AM EDT" at bounding box center [453, 197] width 262 height 48
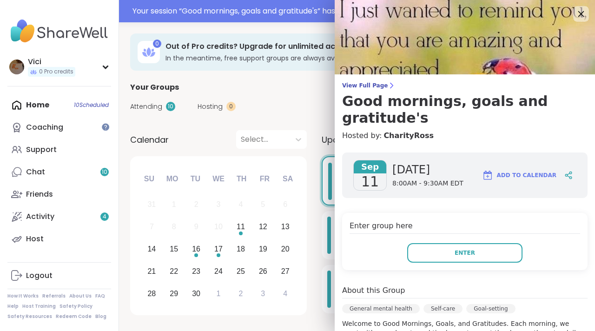
click at [575, 16] on icon at bounding box center [581, 14] width 12 height 12
